Goal: Check status: Check status

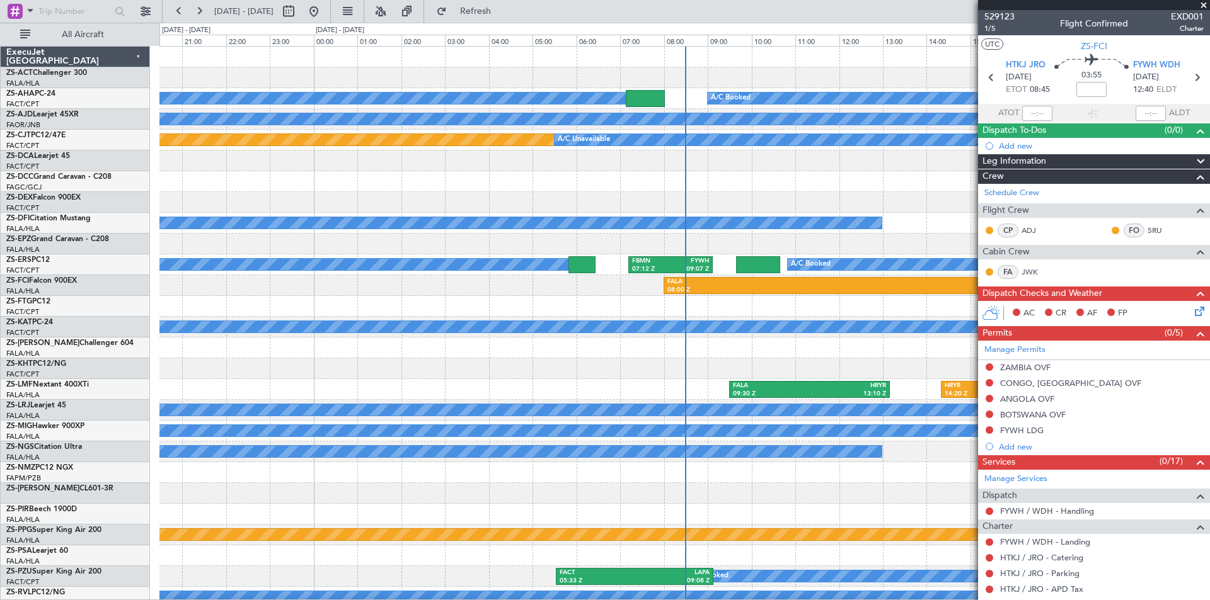
click at [354, 311] on div at bounding box center [684, 306] width 1050 height 21
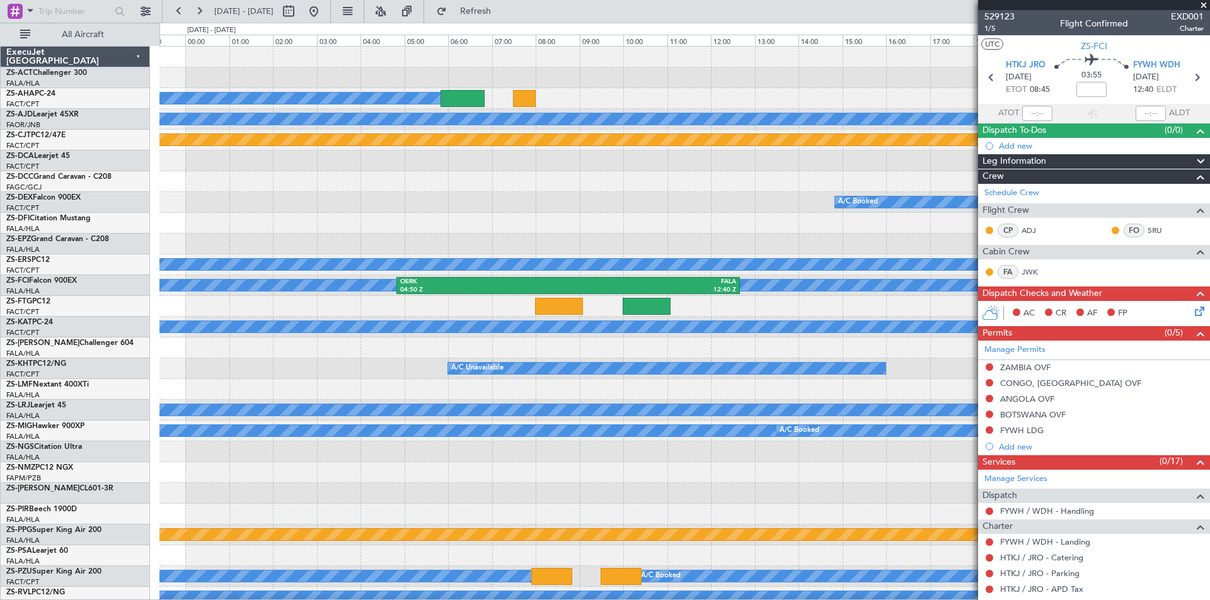
click at [421, 253] on div "A/C Booked Planned Maint Planned Maint A/C Unavailable A/C Booked A/C Booked A/…" at bounding box center [684, 587] width 1050 height 1081
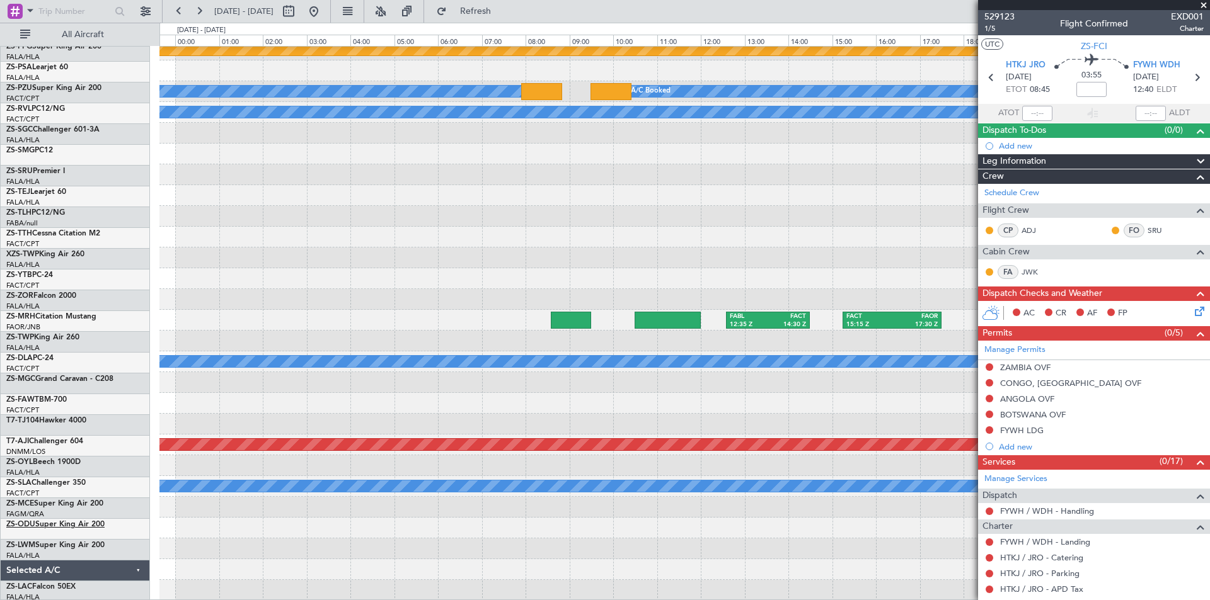
scroll to position [485, 0]
click at [324, 8] on button at bounding box center [314, 11] width 20 height 20
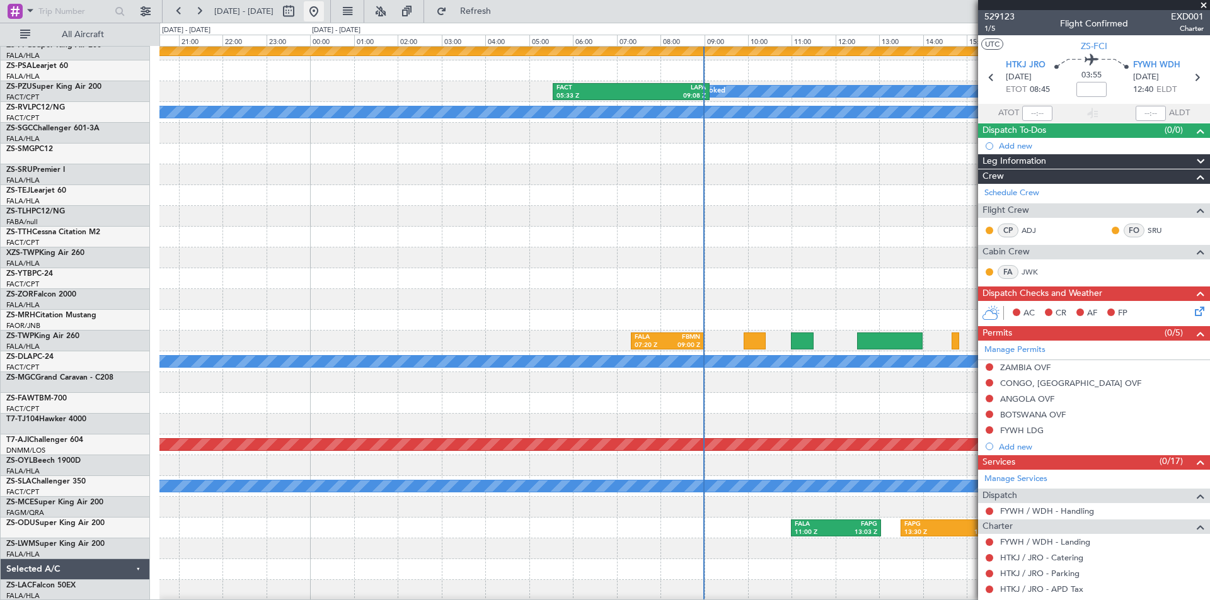
click at [324, 8] on button at bounding box center [314, 11] width 20 height 20
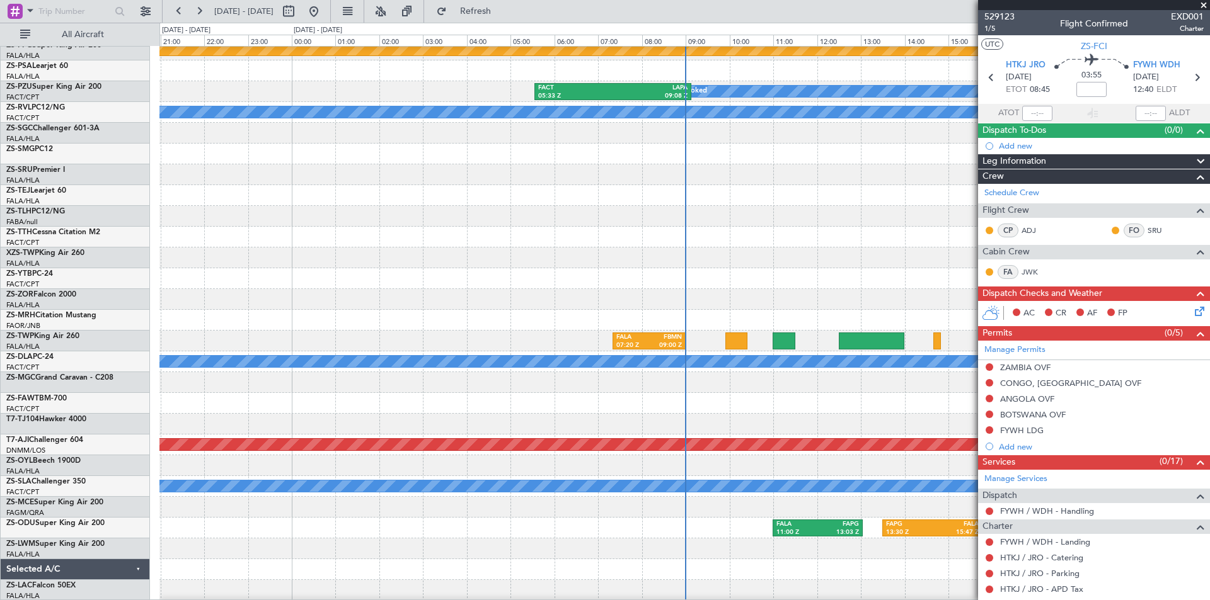
click at [1207, 3] on span at bounding box center [1203, 5] width 13 height 11
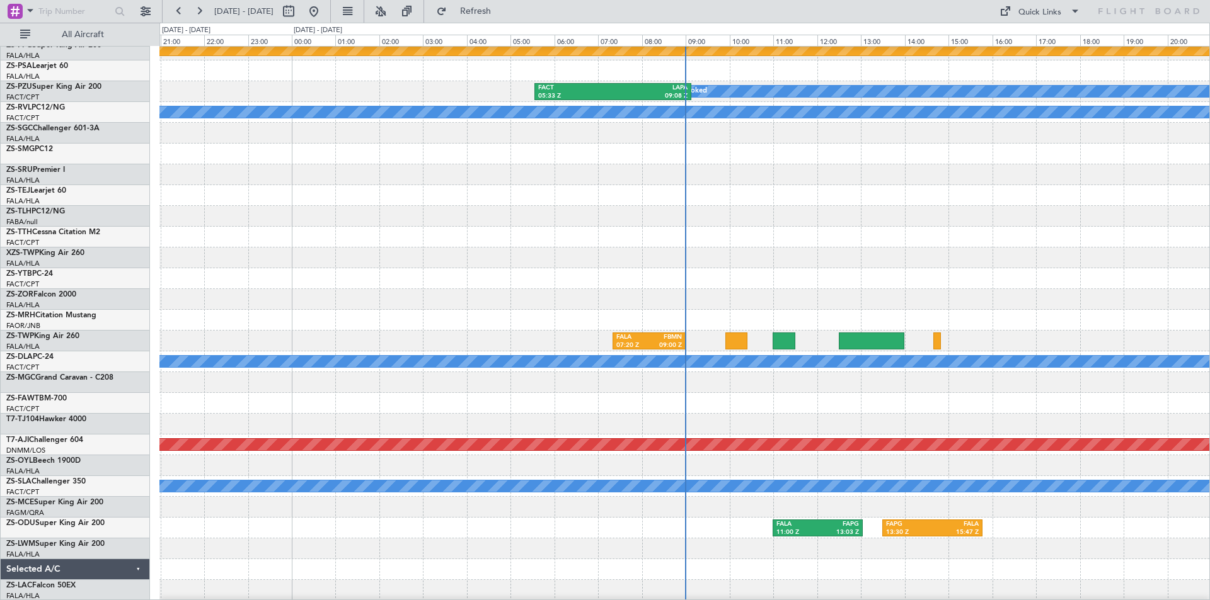
type input "0"
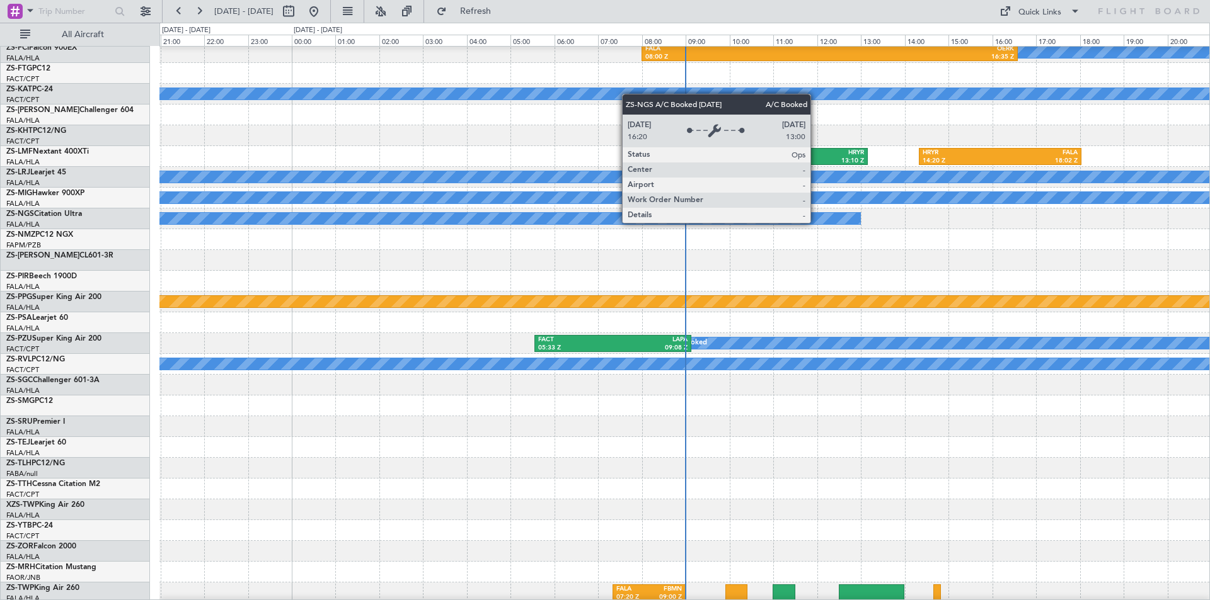
scroll to position [44, 0]
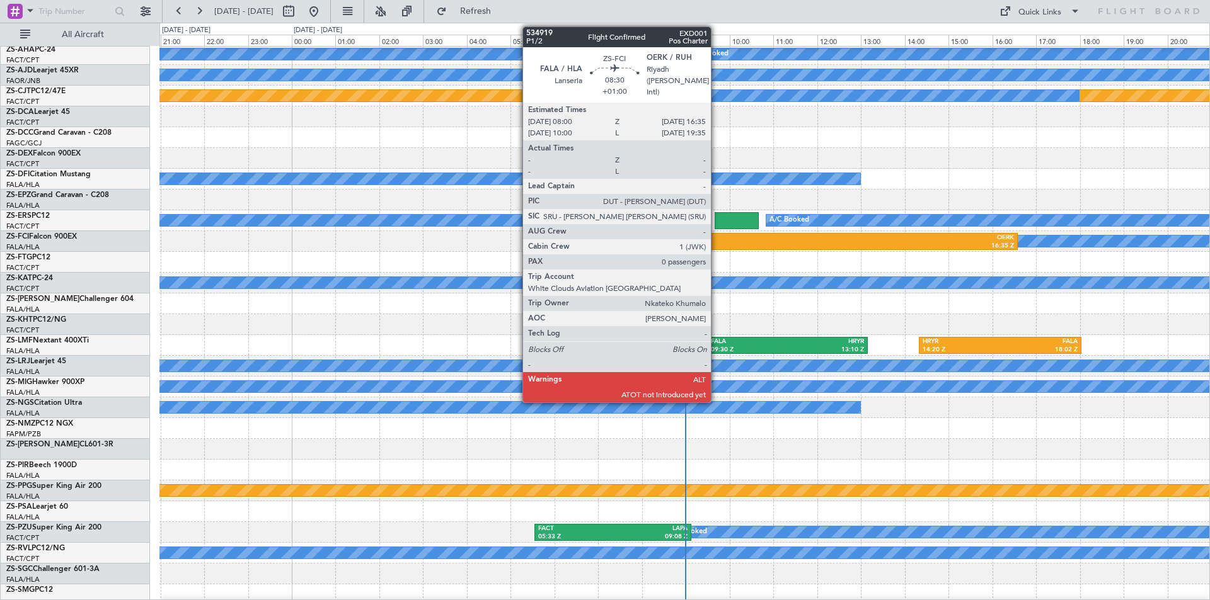
click at [716, 241] on div "FALA" at bounding box center [737, 238] width 184 height 9
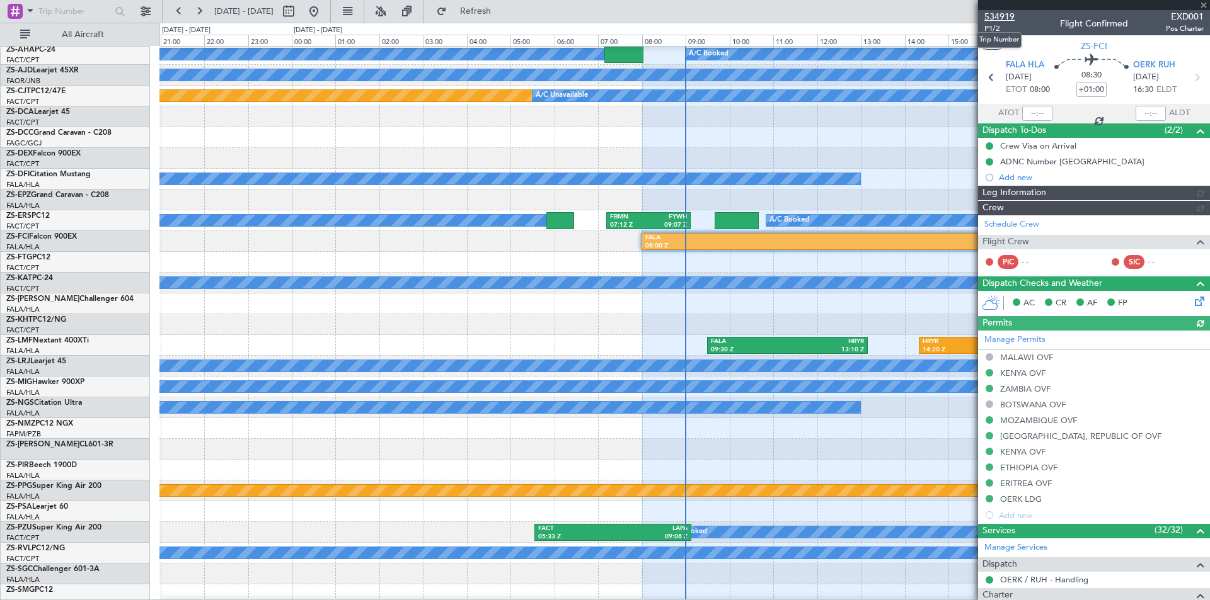
click at [1004, 15] on span "534919" at bounding box center [999, 16] width 30 height 13
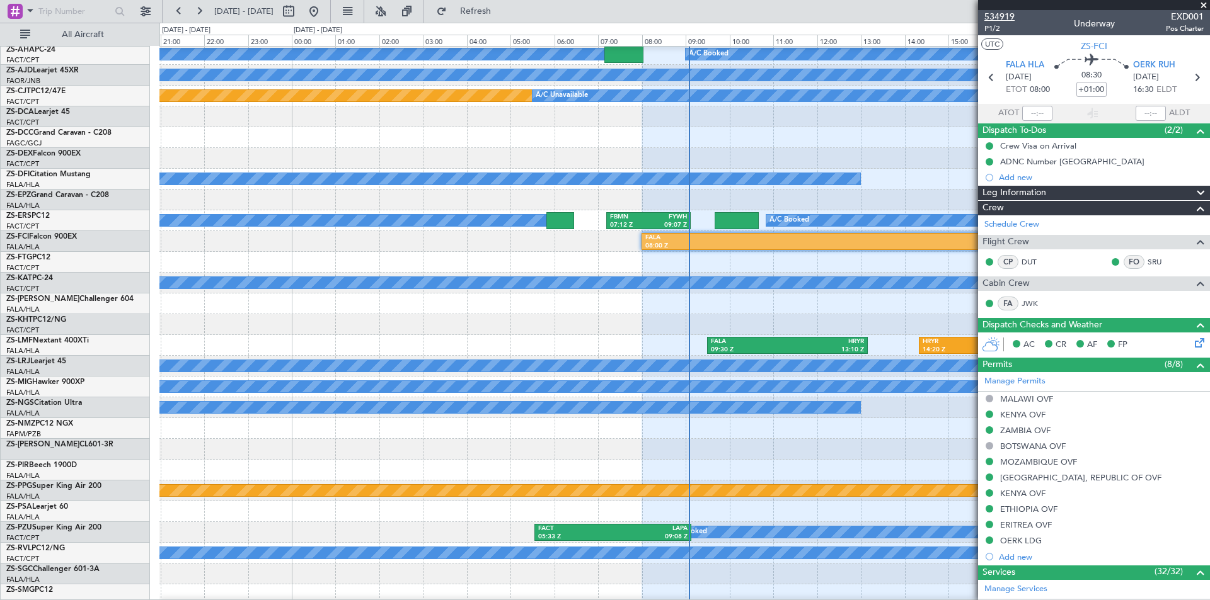
type input "08:45"
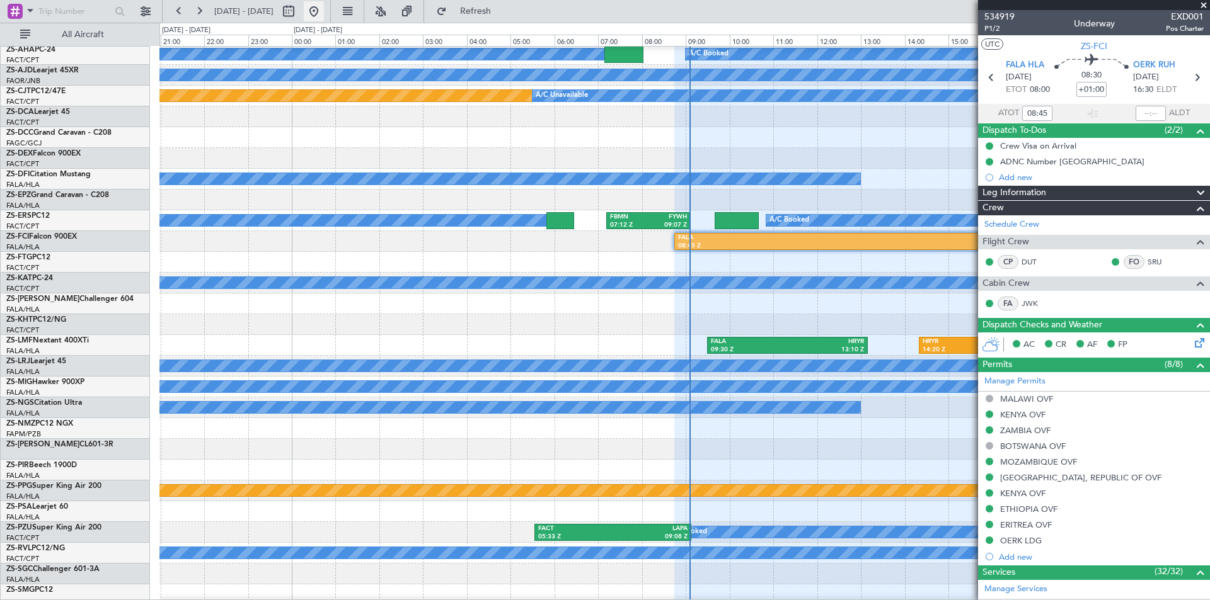
click at [324, 5] on button at bounding box center [314, 11] width 20 height 20
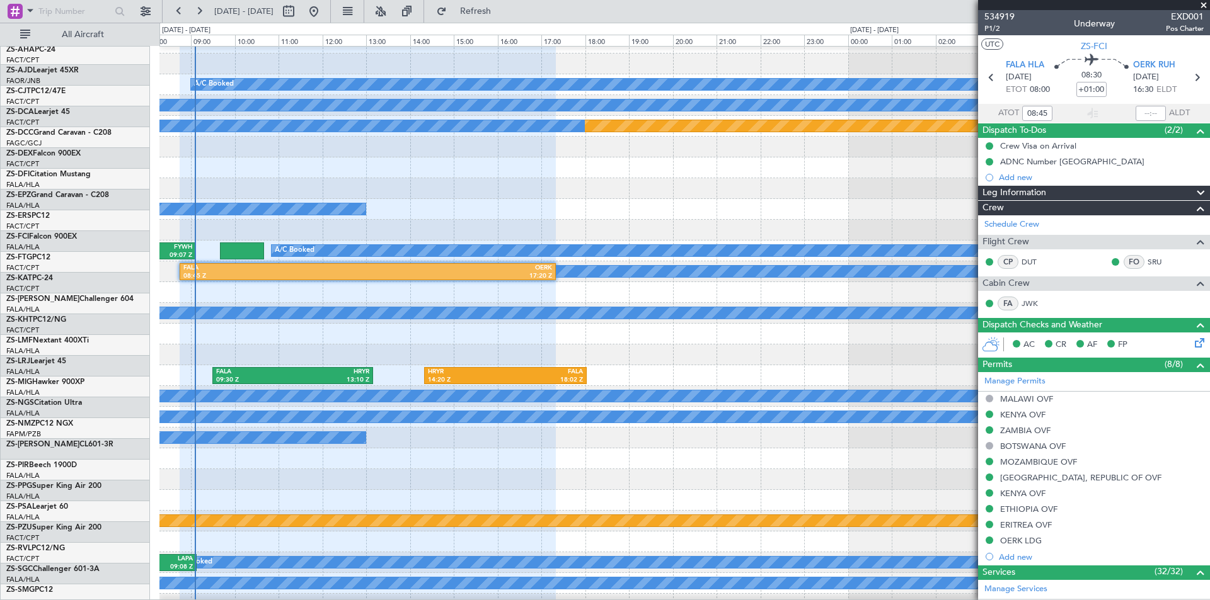
scroll to position [14, 0]
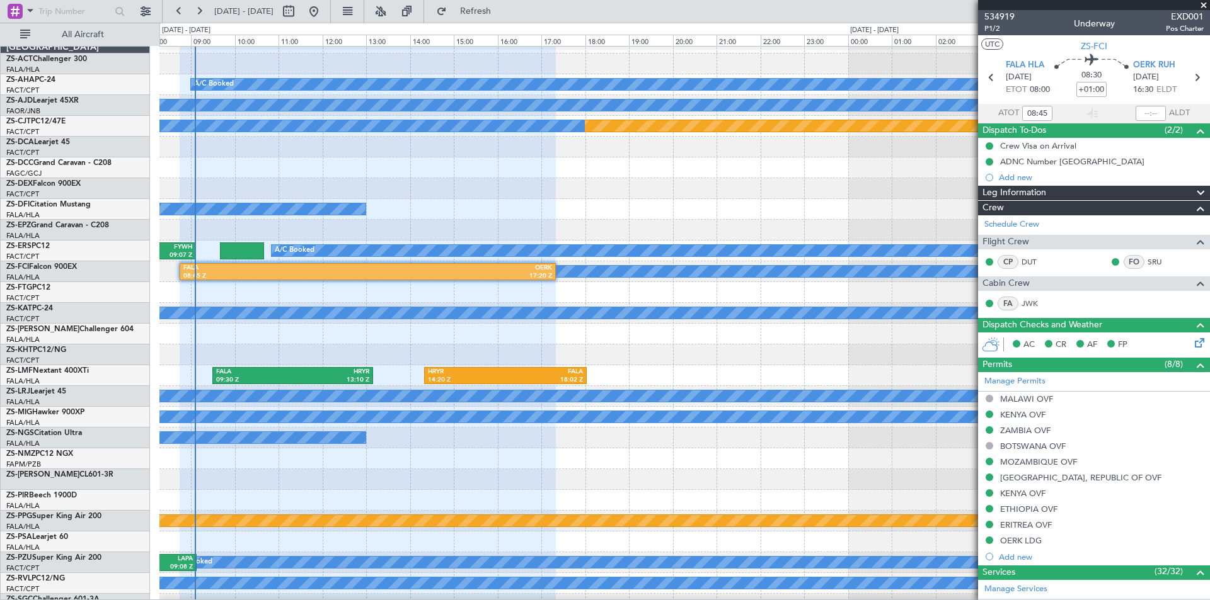
click at [353, 171] on div at bounding box center [684, 168] width 1050 height 21
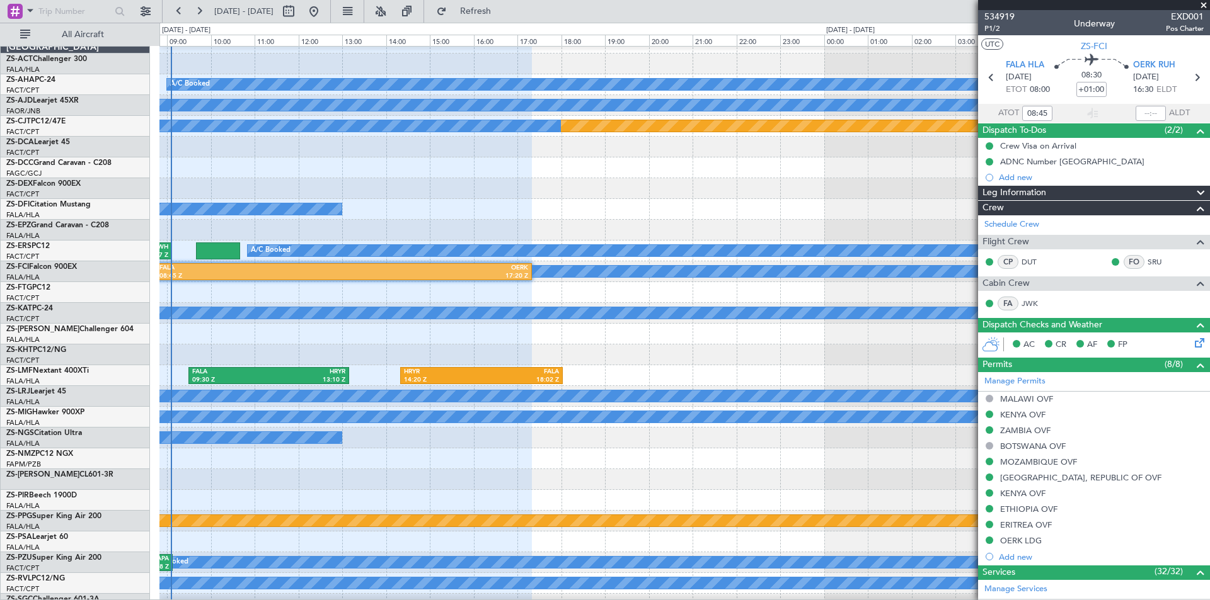
click at [356, 148] on div at bounding box center [684, 147] width 1050 height 21
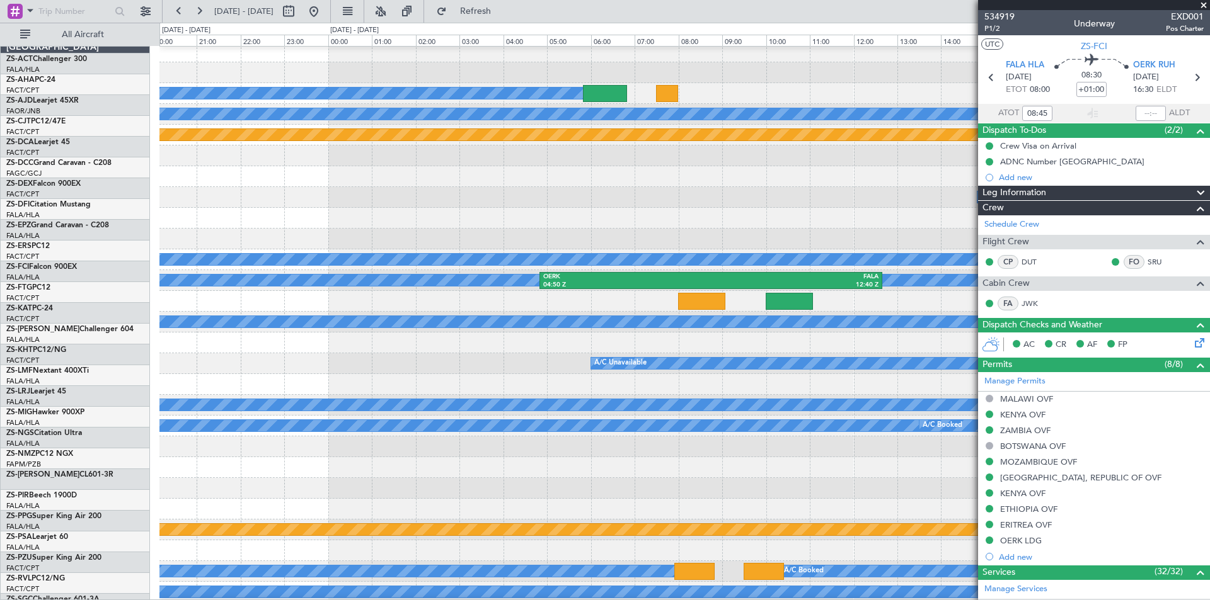
click at [377, 144] on div "Planned Maint A/C Unavailable" at bounding box center [684, 135] width 1050 height 21
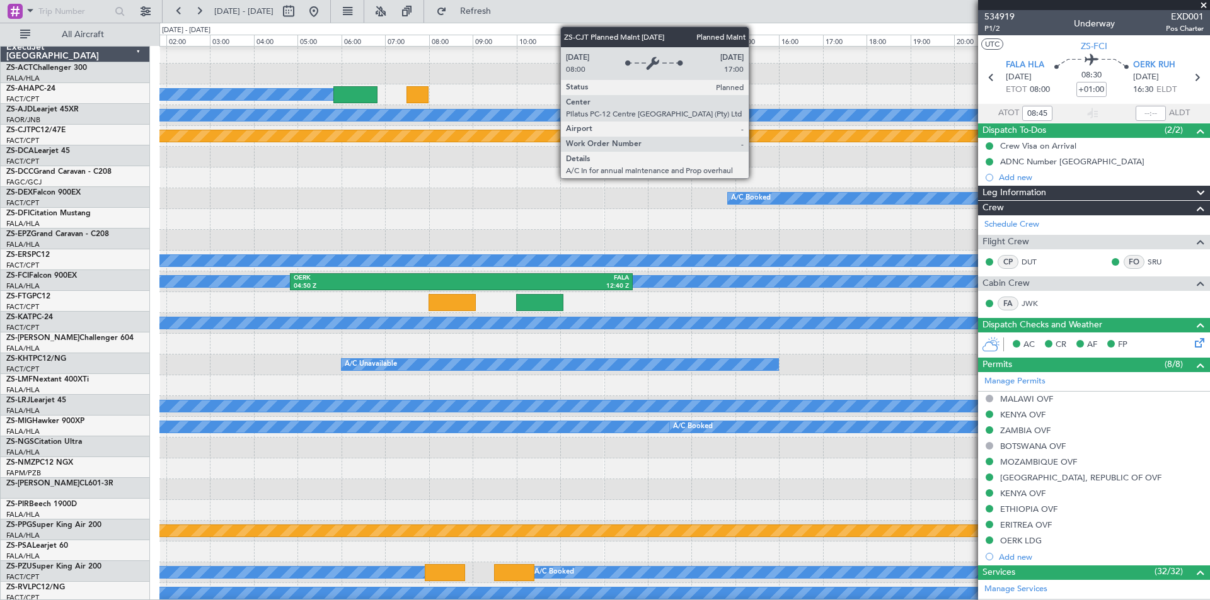
click at [380, 139] on div "Planned Maint" at bounding box center [684, 135] width 3149 height 11
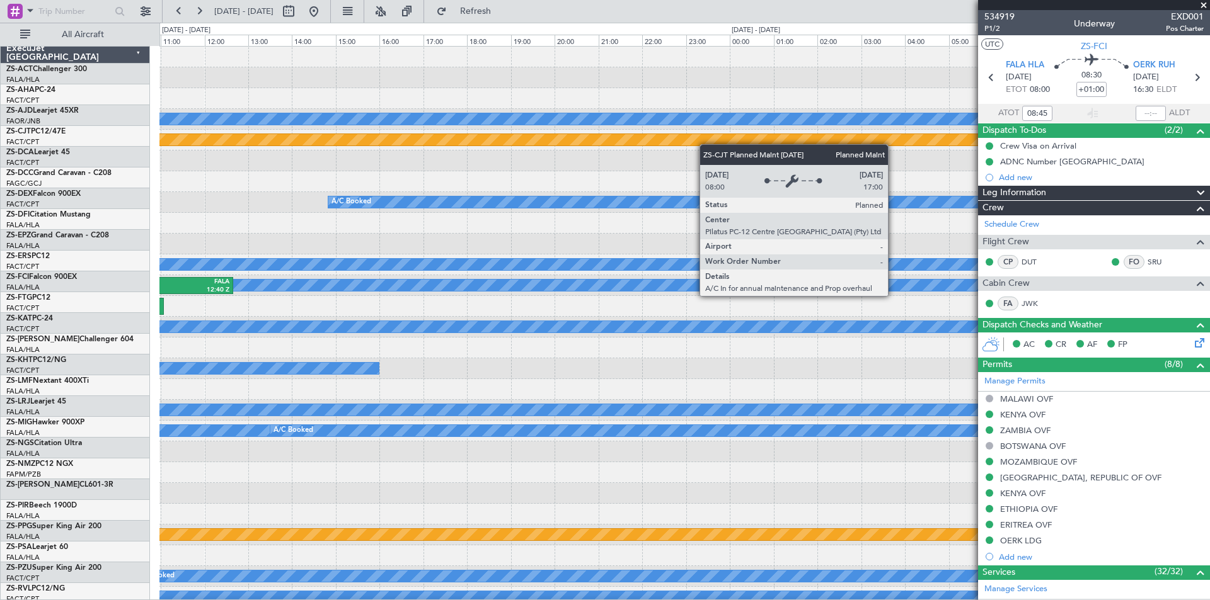
scroll to position [0, 0]
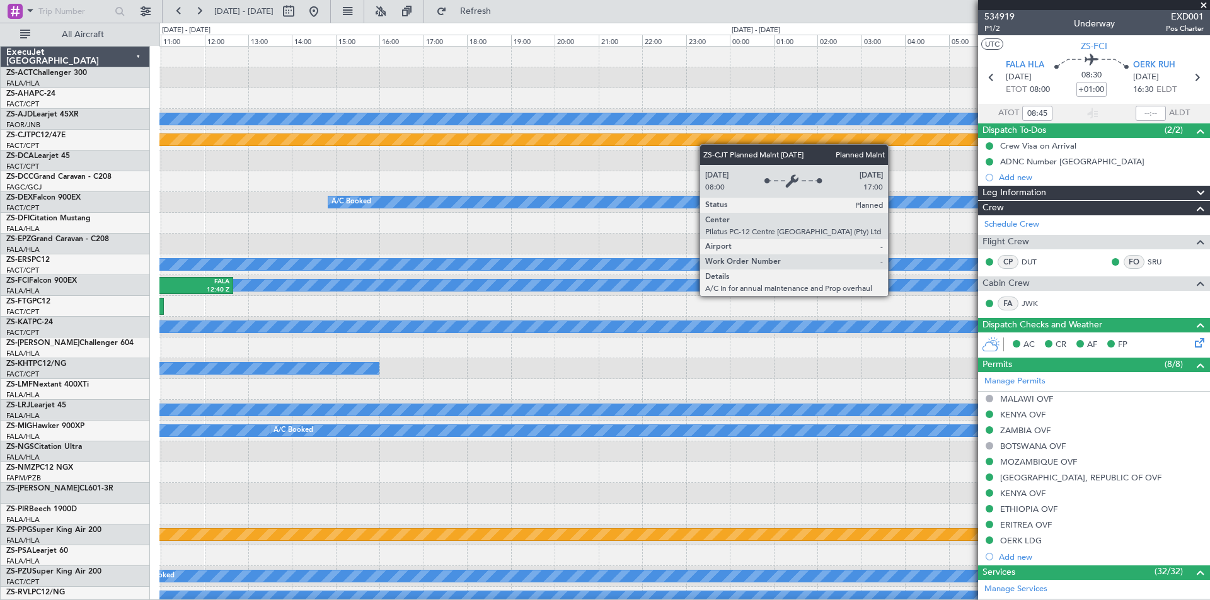
click at [468, 144] on div "Planned Maint" at bounding box center [684, 139] width 3149 height 11
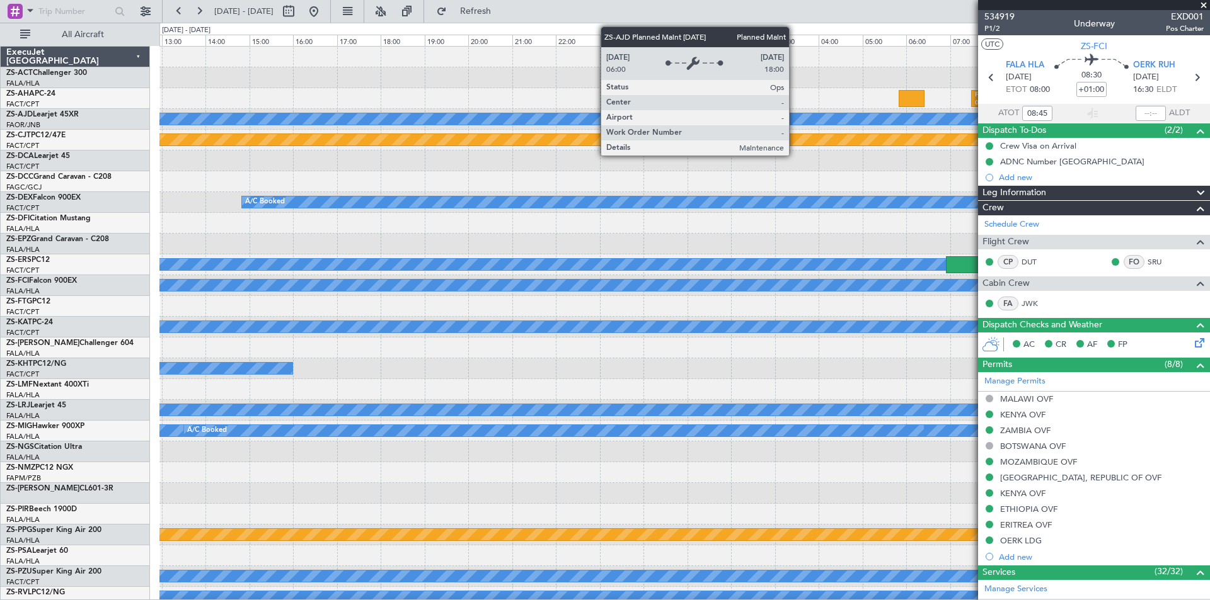
click at [795, 122] on div "Planned Maint" at bounding box center [684, 118] width 3149 height 11
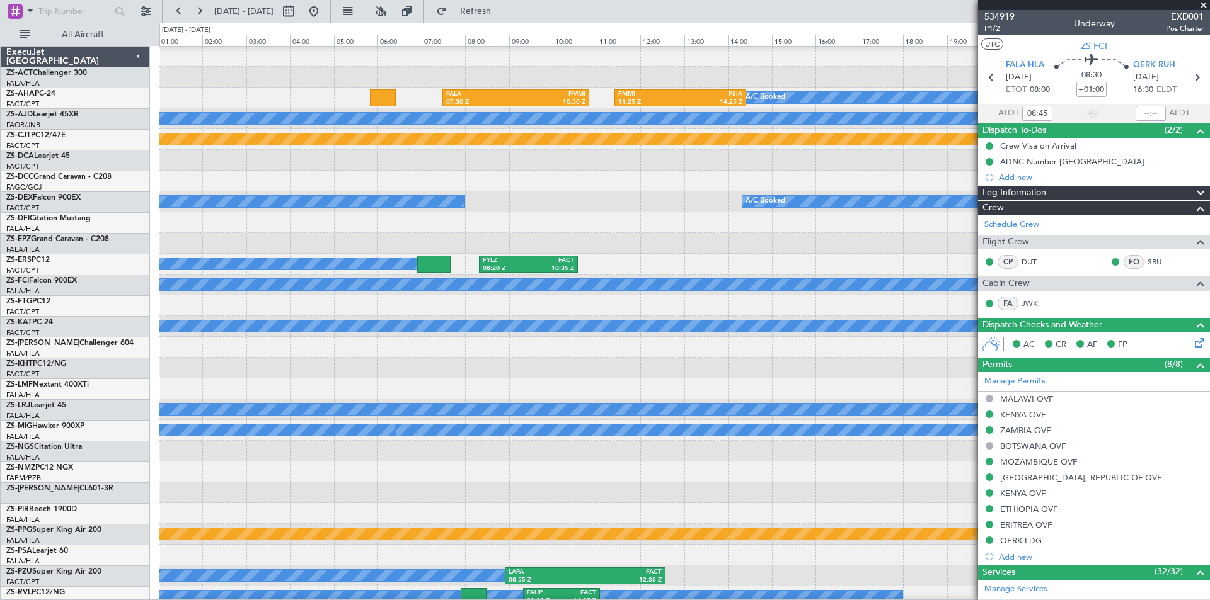
click at [553, 177] on div at bounding box center [684, 181] width 1050 height 21
click at [367, 163] on div at bounding box center [684, 160] width 1050 height 21
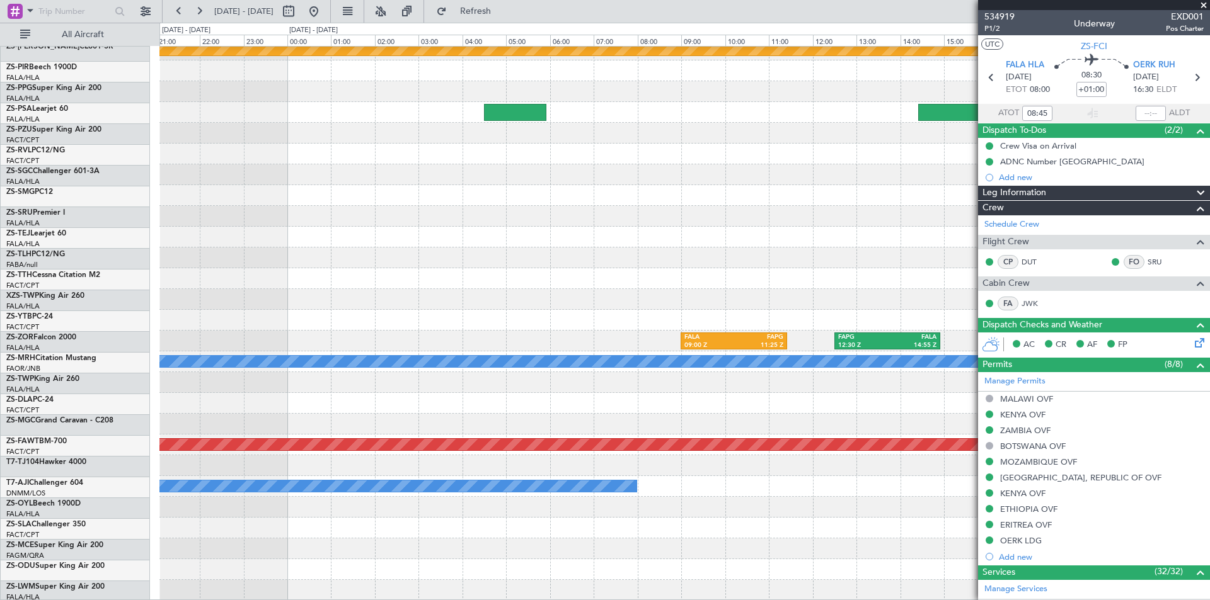
scroll to position [485, 0]
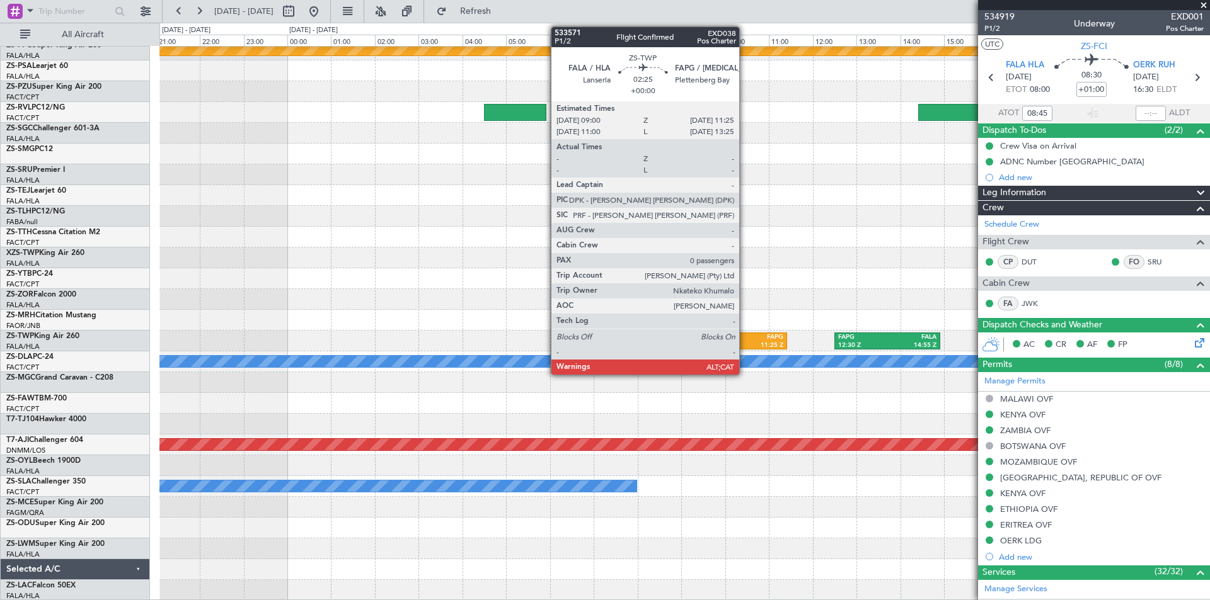
click at [745, 345] on div "11:25 Z" at bounding box center [758, 346] width 49 height 9
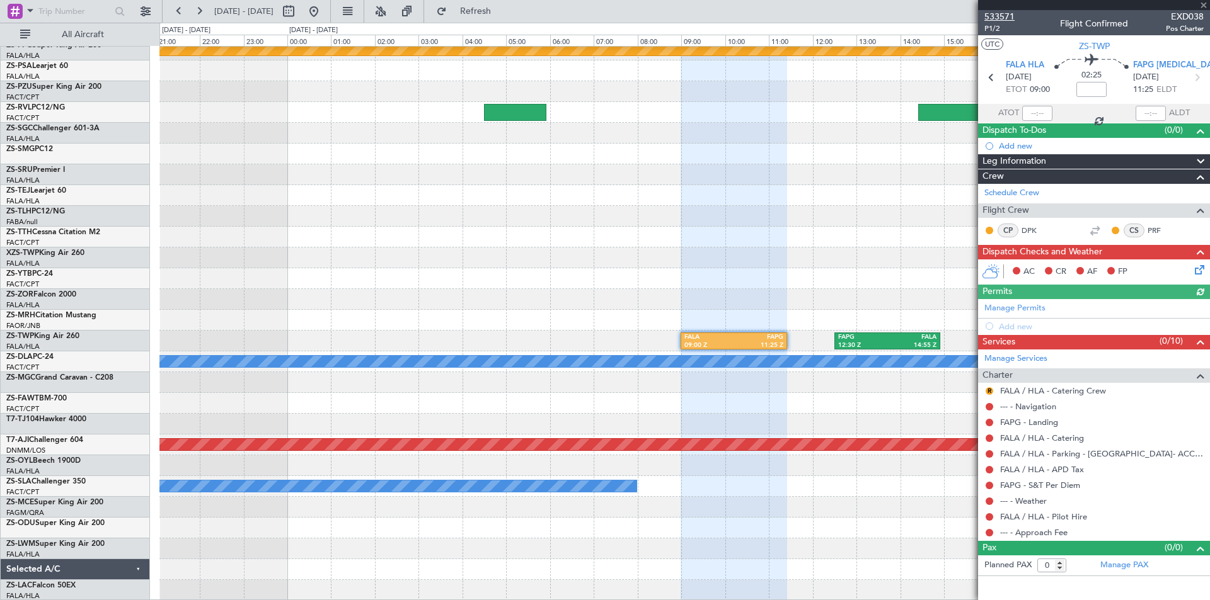
click at [999, 16] on span "533571" at bounding box center [999, 16] width 30 height 13
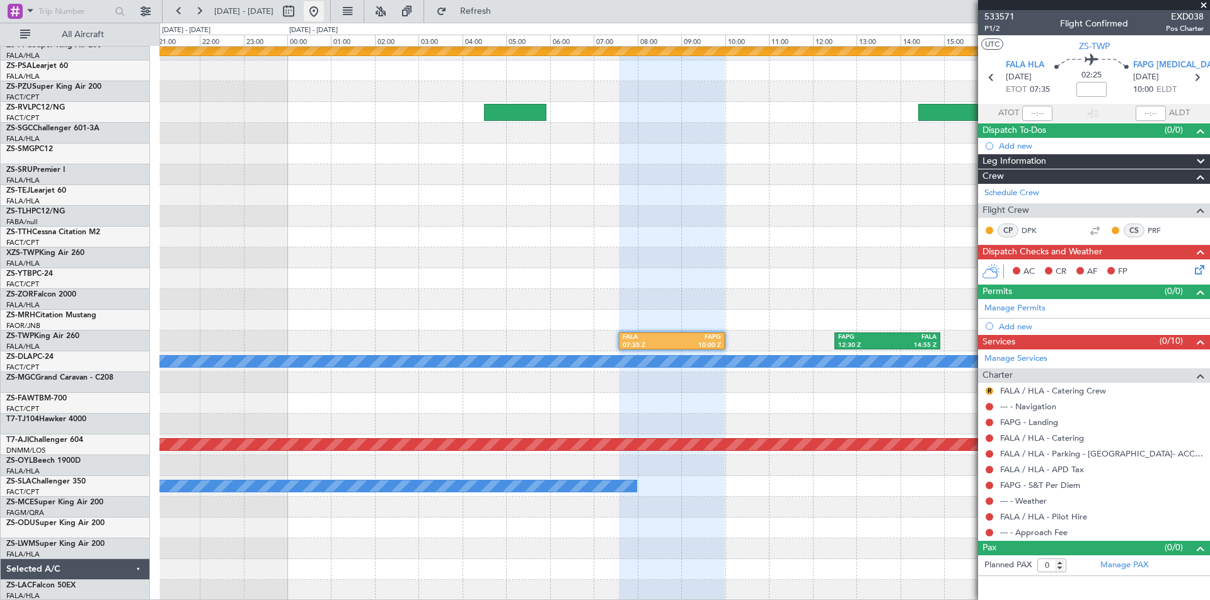
click at [324, 13] on button at bounding box center [314, 11] width 20 height 20
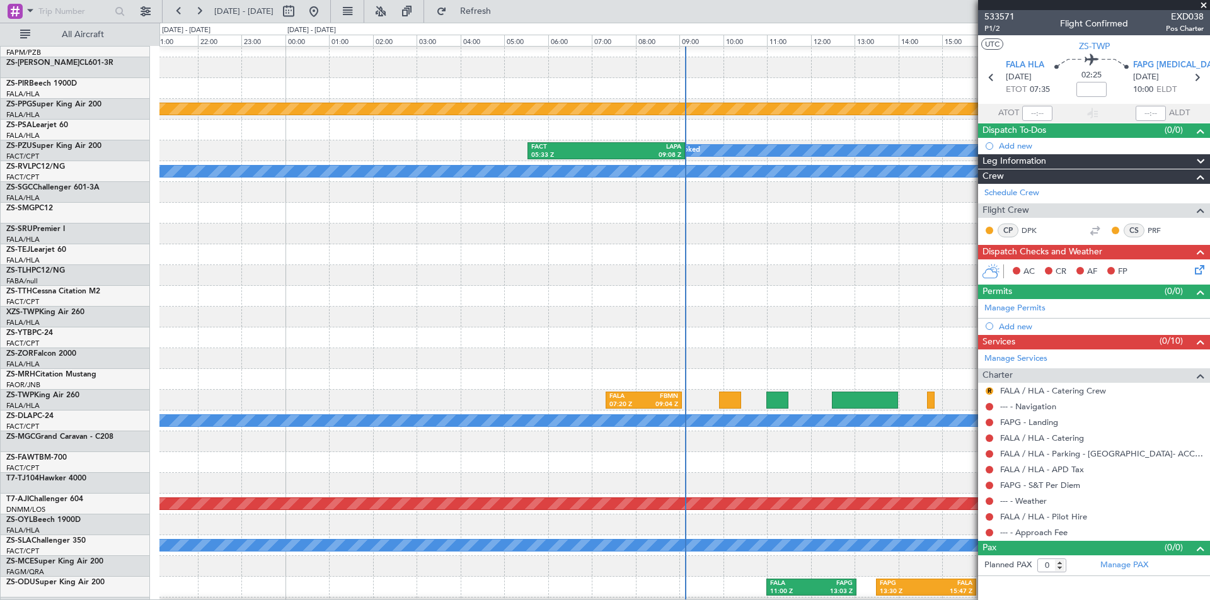
scroll to position [401, 0]
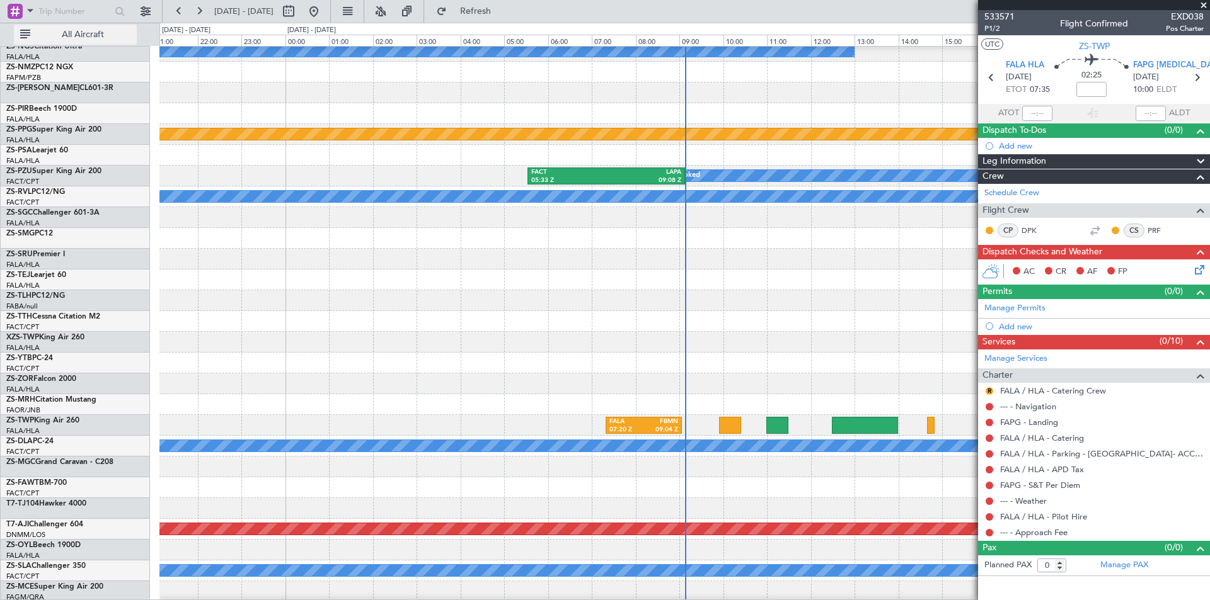
click at [95, 33] on span "All Aircraft" at bounding box center [83, 34] width 100 height 9
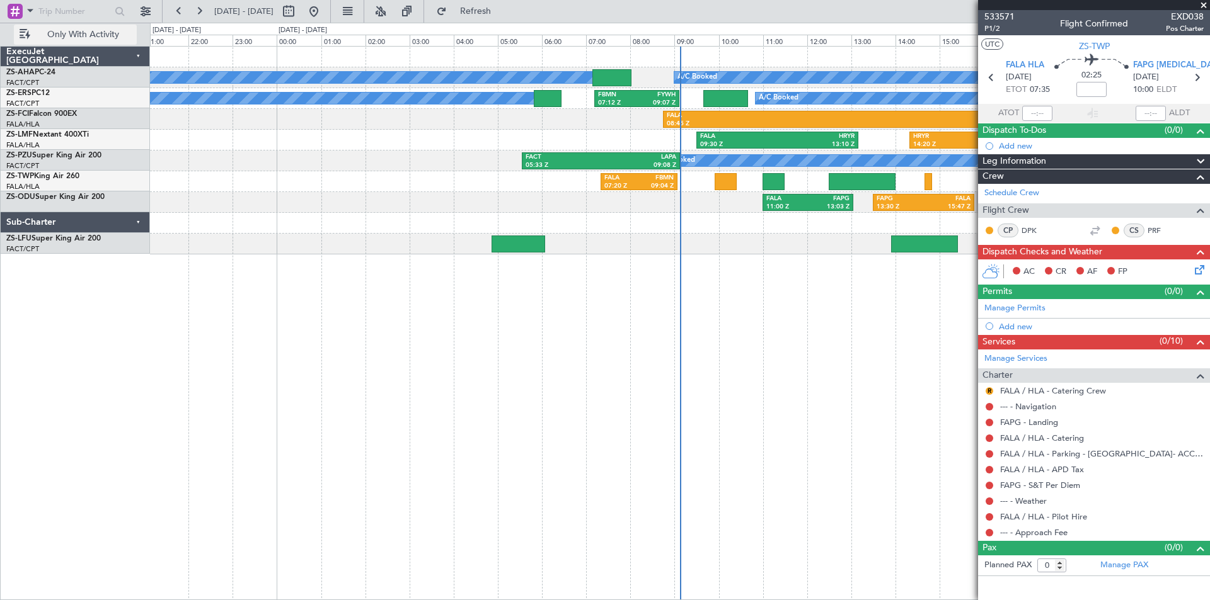
scroll to position [0, 0]
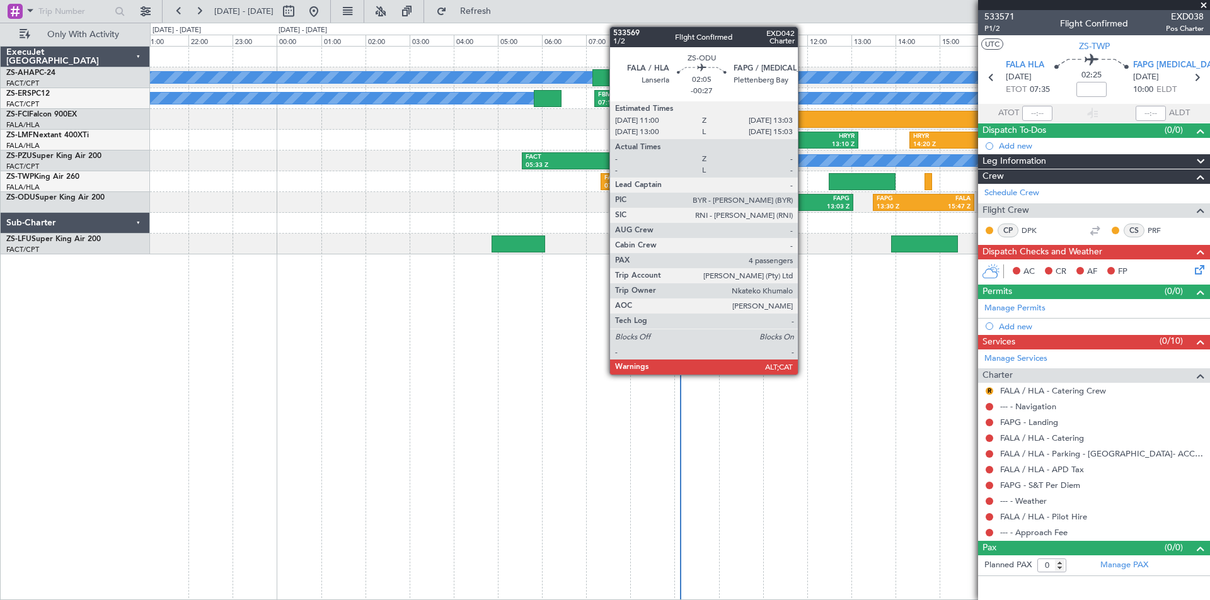
click at [803, 207] on div "11:00 Z" at bounding box center [787, 207] width 42 height 9
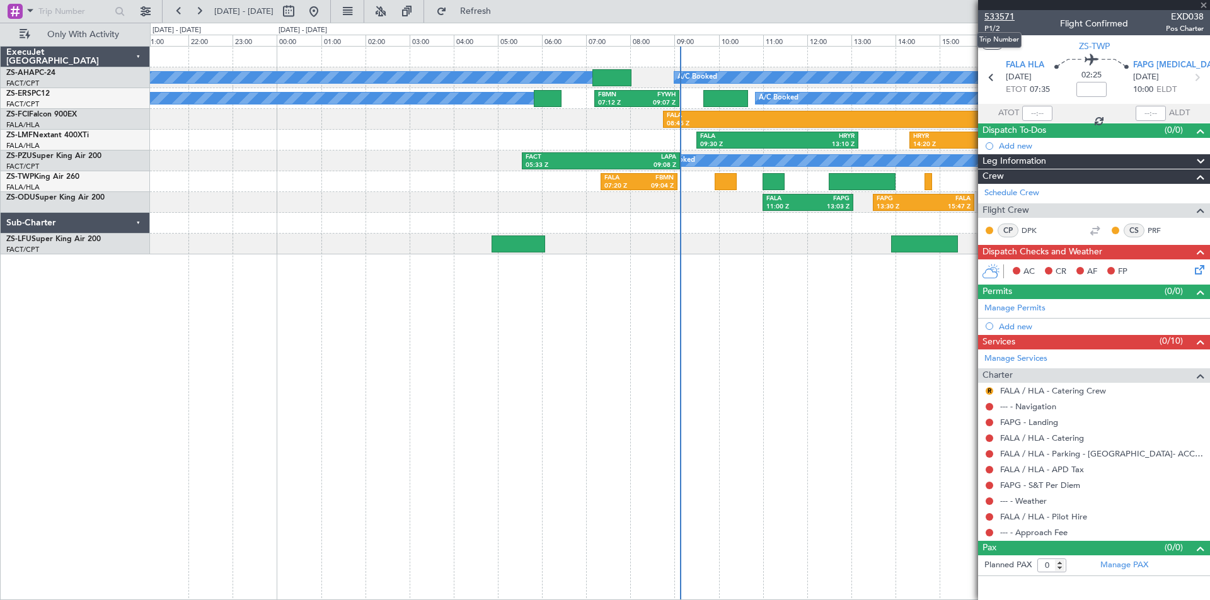
type input "-00:27"
type input "4"
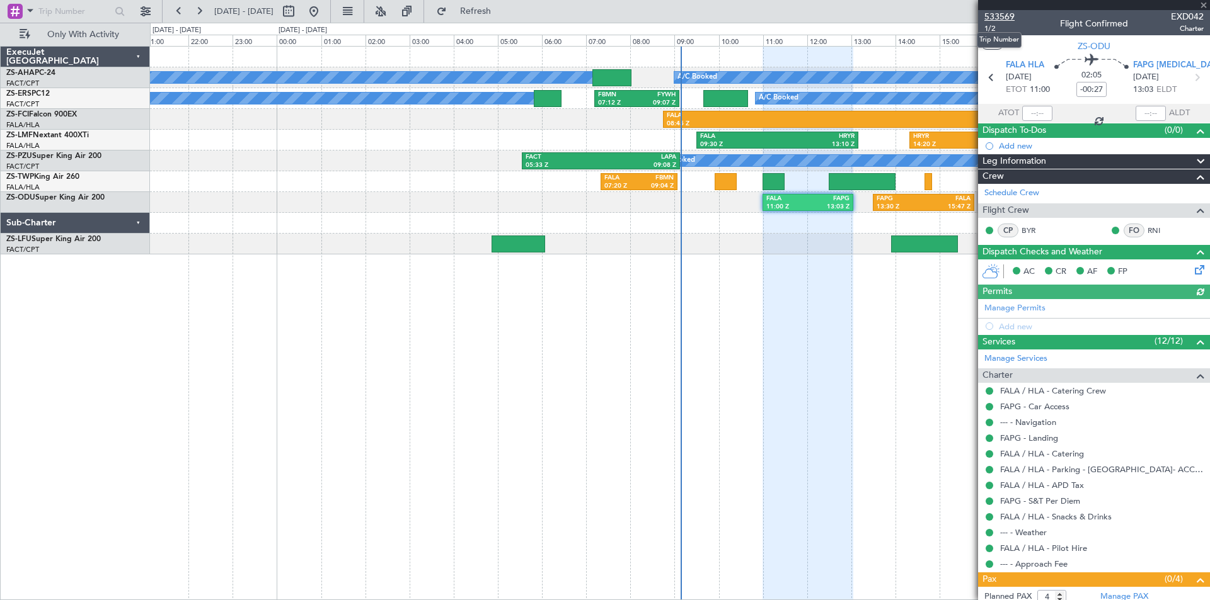
click at [1001, 16] on span "533569" at bounding box center [999, 16] width 30 height 13
